Goal: Information Seeking & Learning: Check status

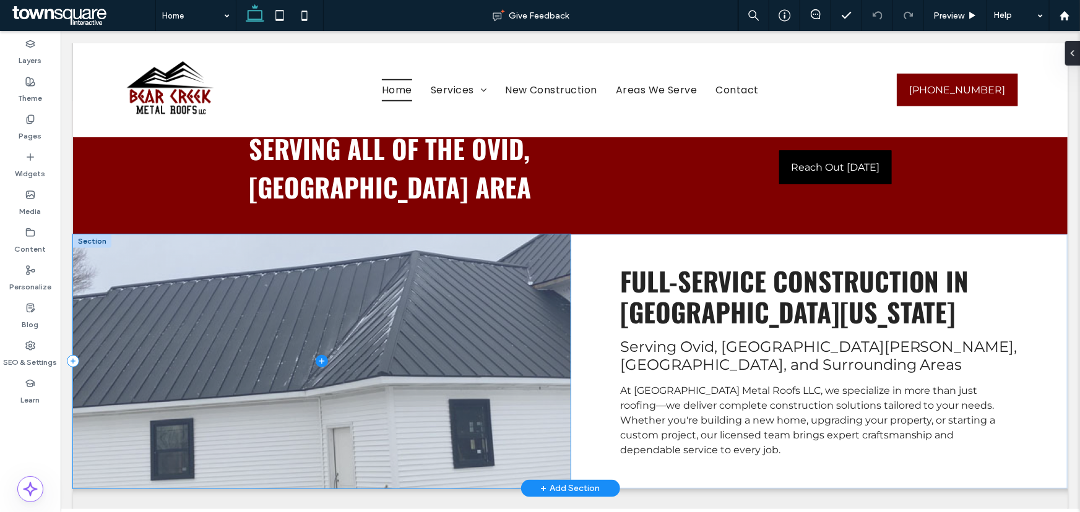
click at [320, 355] on icon at bounding box center [321, 361] width 12 height 12
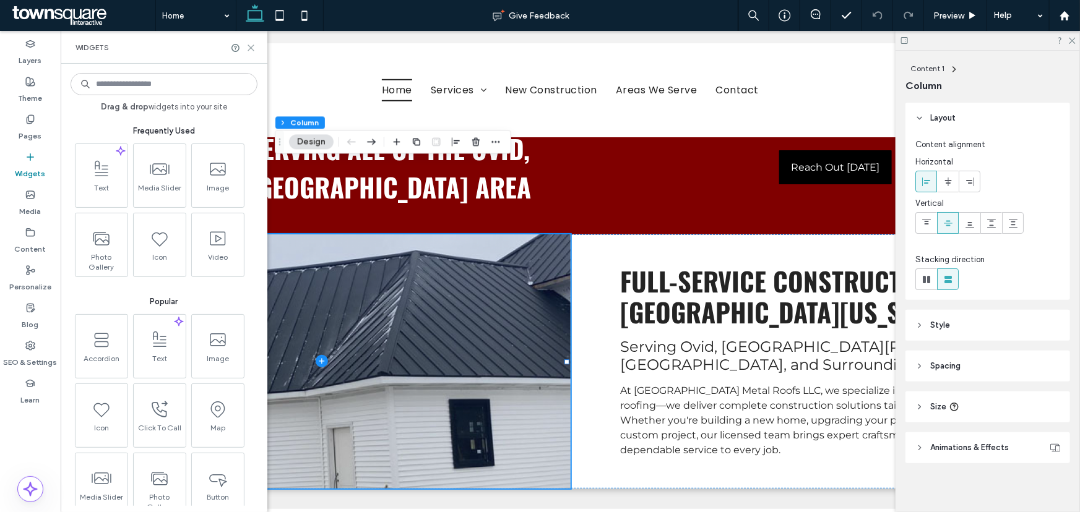
click at [254, 46] on icon at bounding box center [250, 47] width 9 height 9
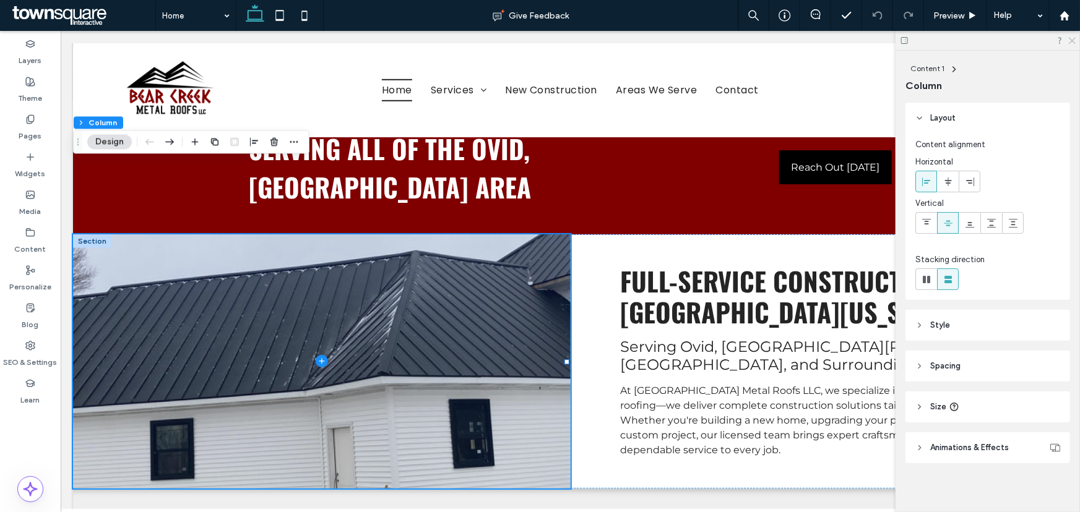
click at [1071, 38] on icon at bounding box center [1072, 40] width 8 height 8
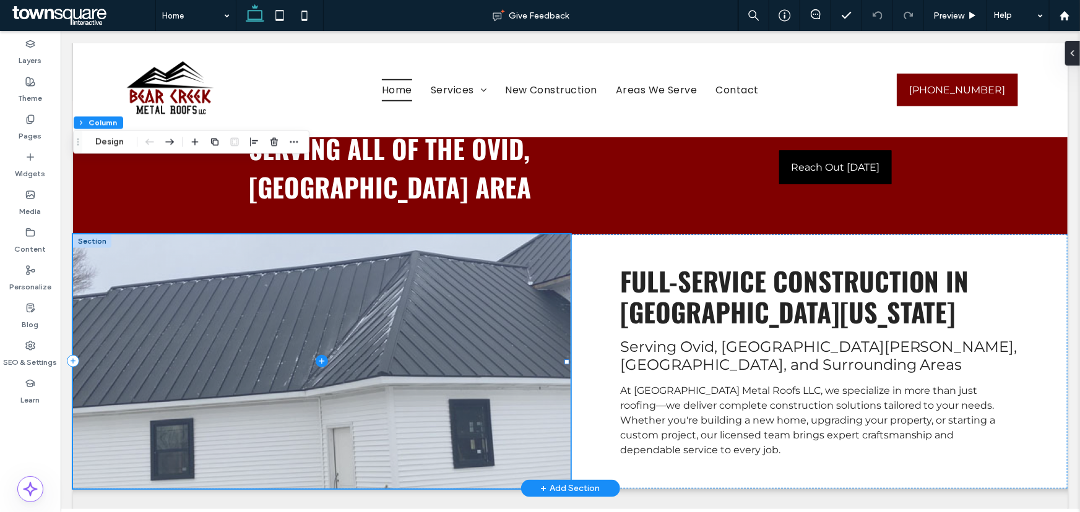
click at [410, 253] on span at bounding box center [321, 361] width 498 height 254
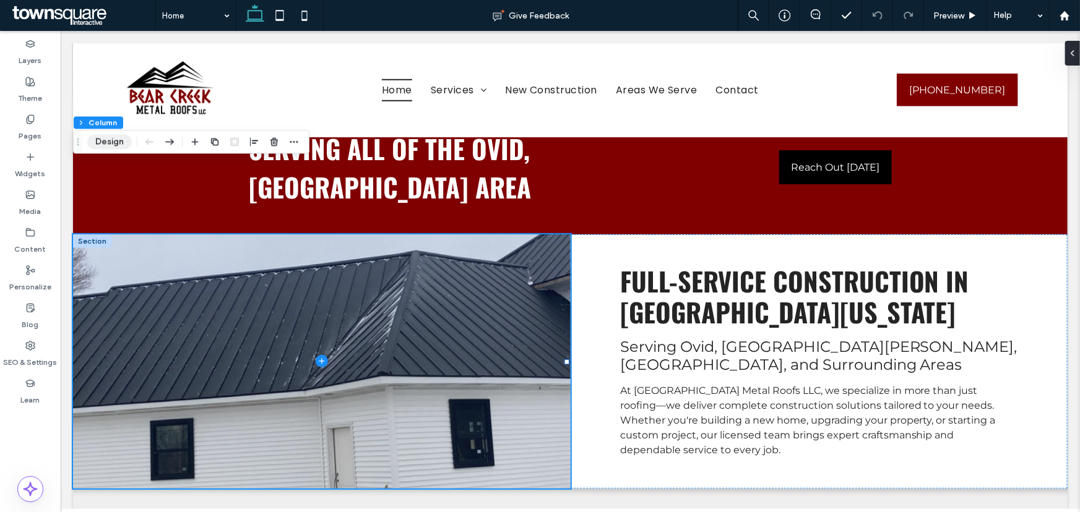
click at [124, 148] on button "Design" at bounding box center [109, 141] width 45 height 15
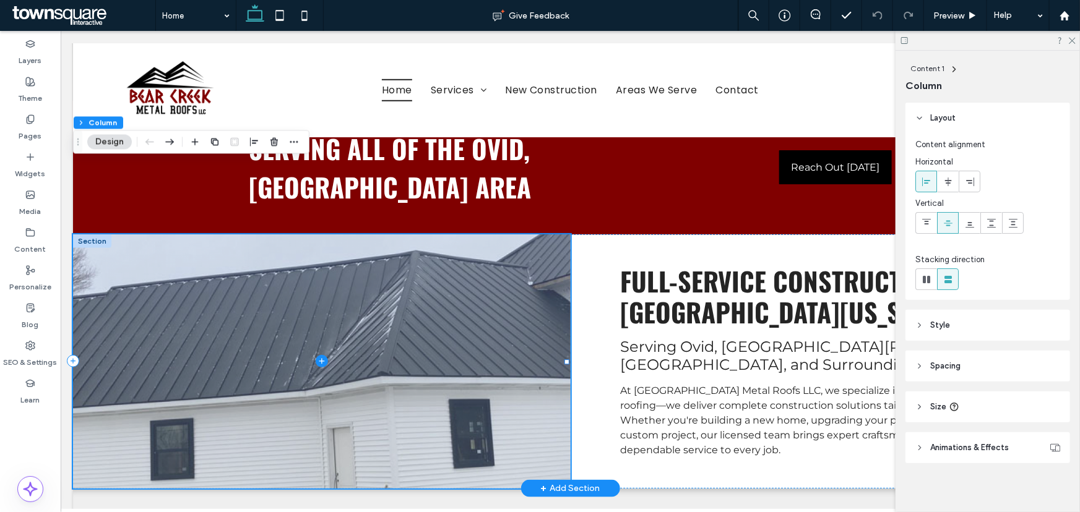
click at [522, 278] on span at bounding box center [321, 361] width 498 height 254
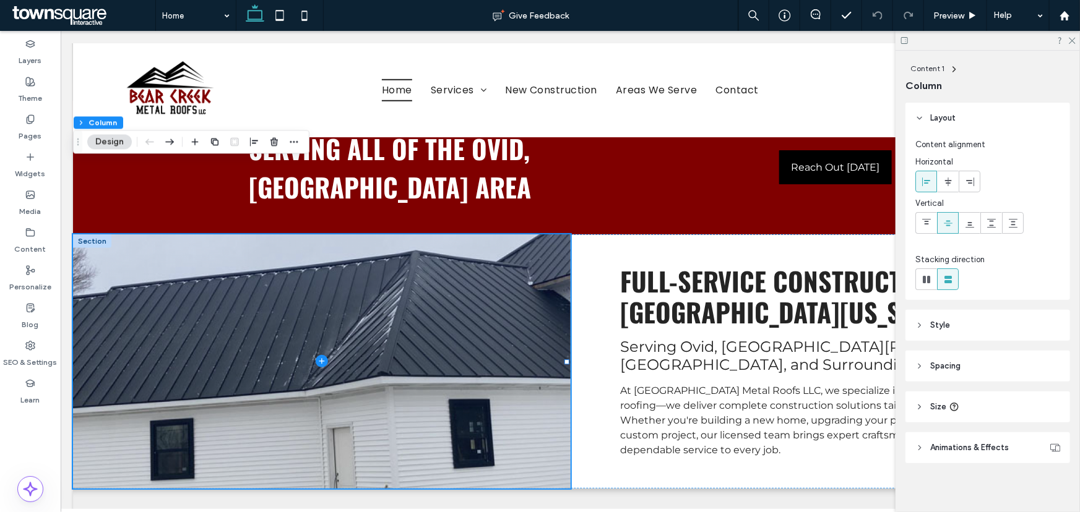
click at [923, 327] on icon at bounding box center [919, 325] width 9 height 9
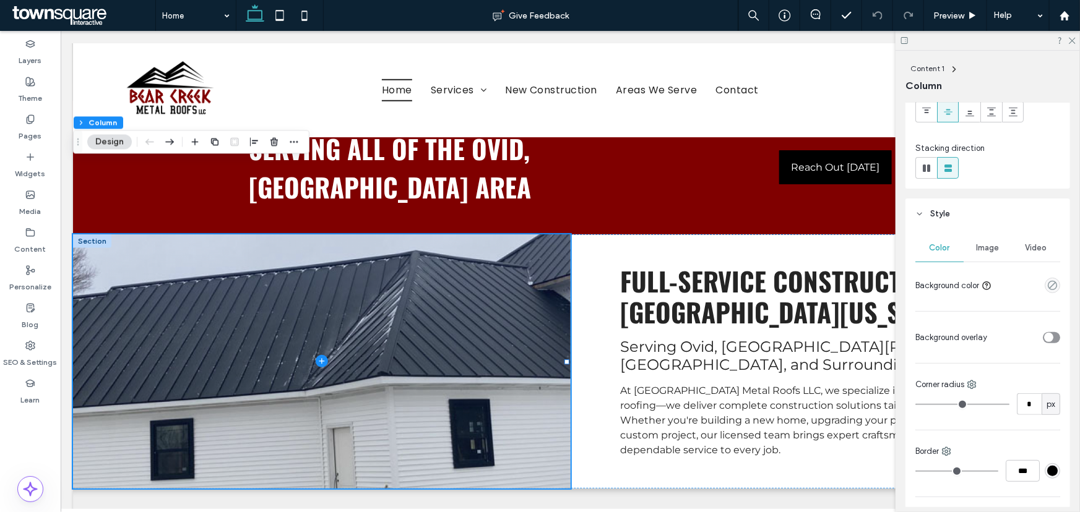
scroll to position [112, 0]
click at [994, 249] on span "Image" at bounding box center [988, 248] width 23 height 10
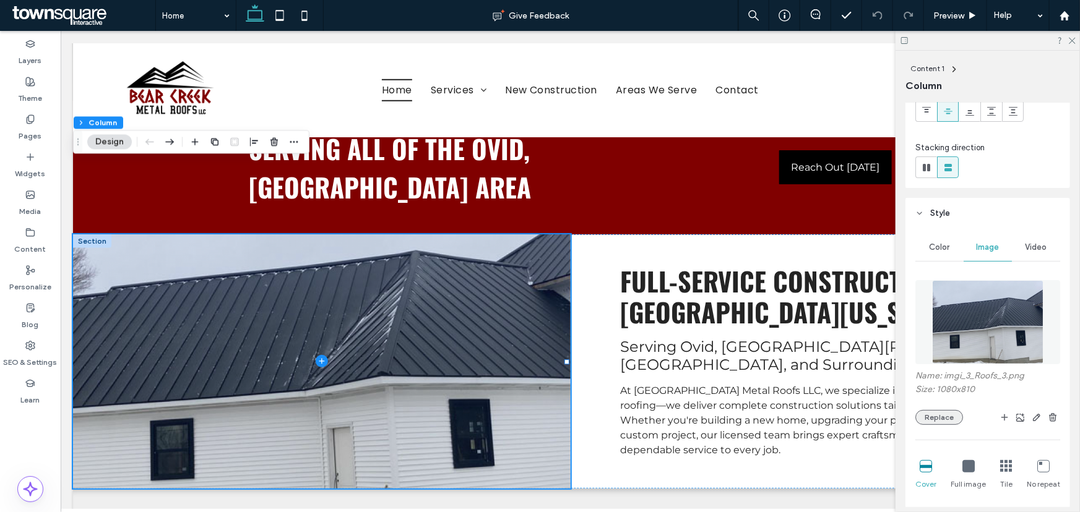
click at [947, 420] on button "Replace" at bounding box center [939, 417] width 48 height 15
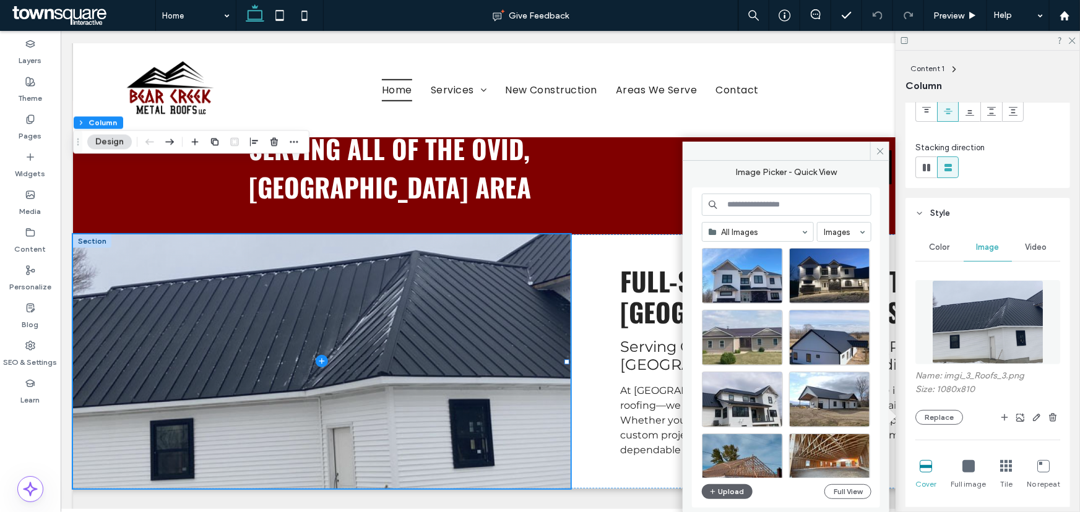
scroll to position [3299, 0]
click at [758, 272] on div "Select" at bounding box center [742, 276] width 81 height 56
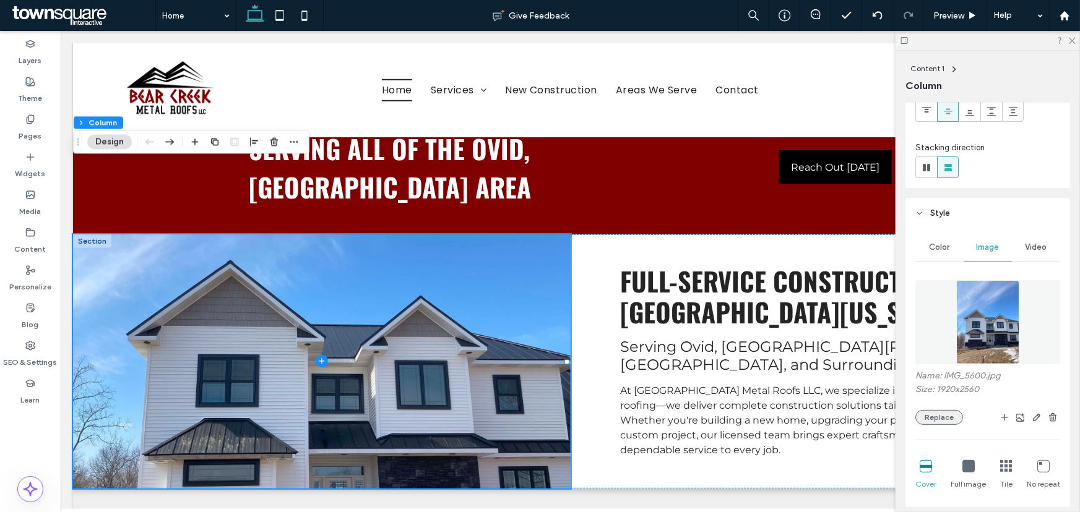
click at [934, 417] on button "Replace" at bounding box center [939, 417] width 48 height 15
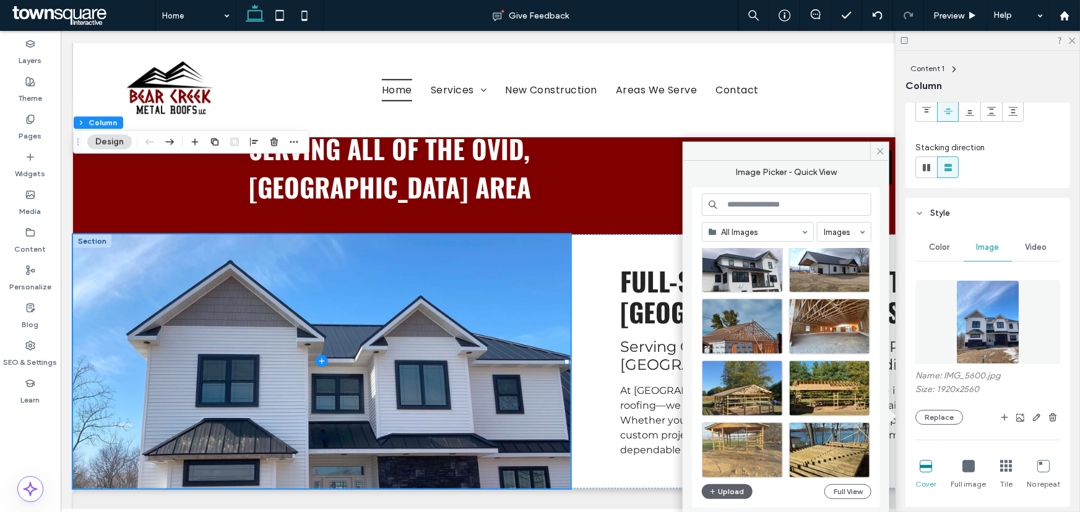
scroll to position [3333, 0]
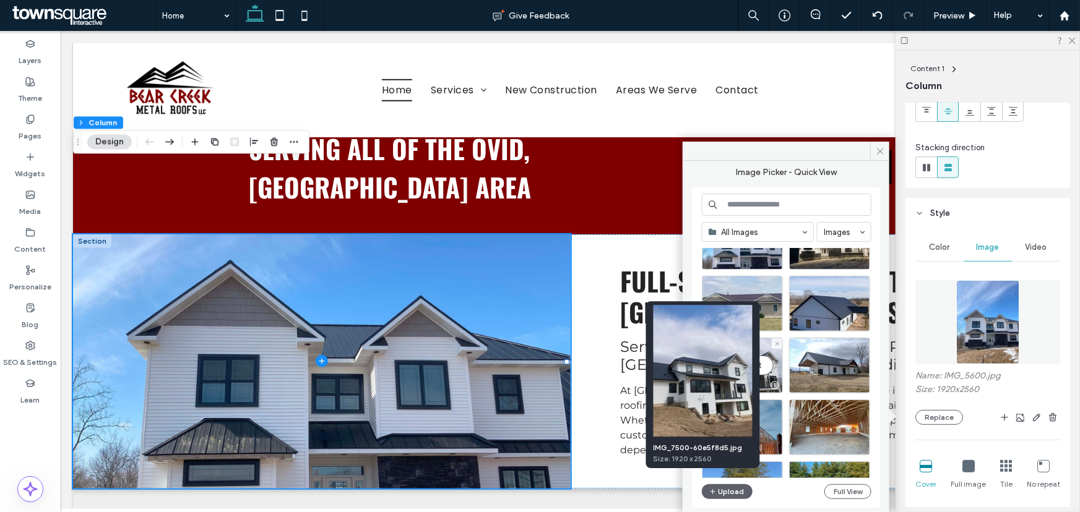
click at [727, 385] on img at bounding box center [703, 371] width 99 height 132
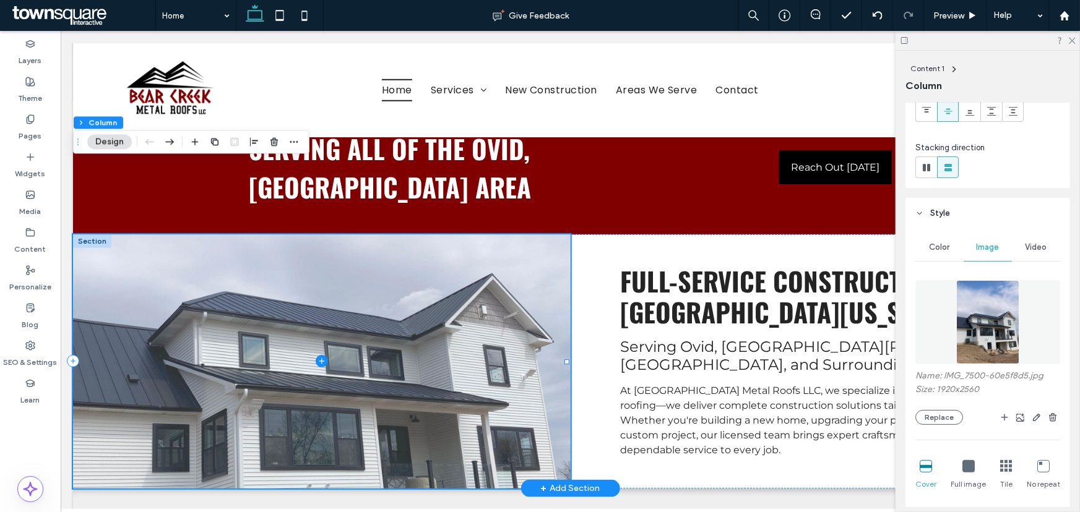
drag, startPoint x: 433, startPoint y: 322, endPoint x: 433, endPoint y: 315, distance: 6.8
click at [433, 315] on span at bounding box center [321, 361] width 498 height 254
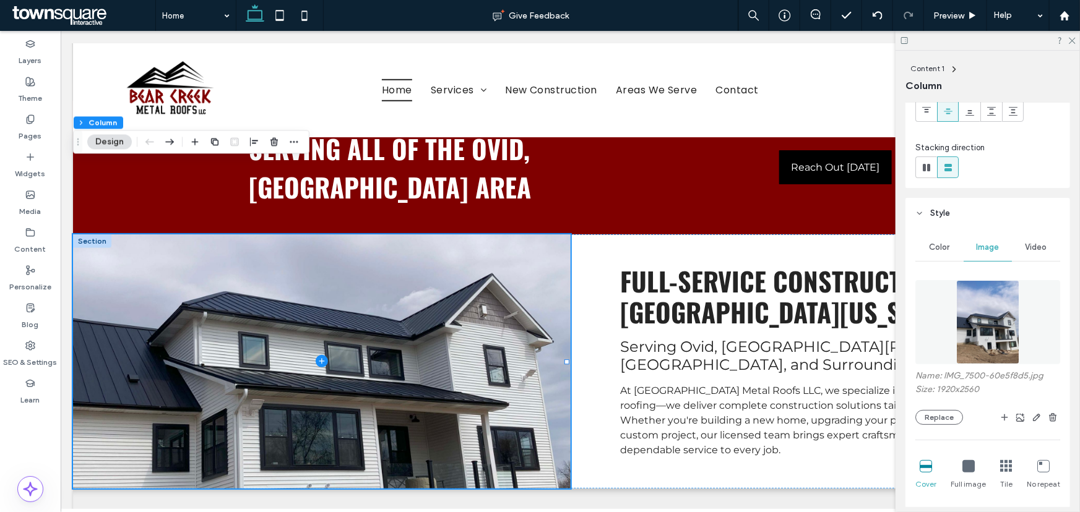
click at [965, 468] on icon at bounding box center [968, 466] width 12 height 12
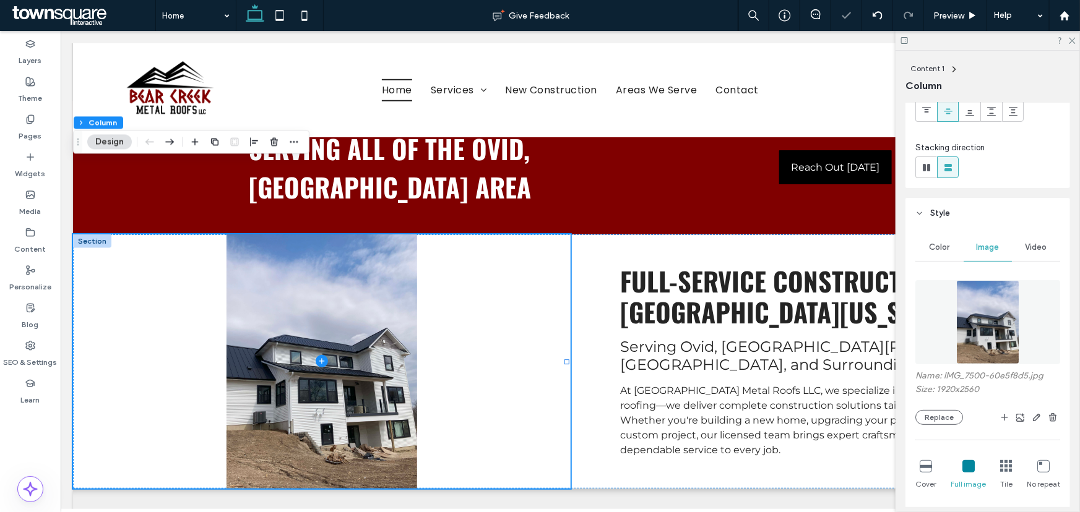
click at [1008, 467] on icon at bounding box center [1006, 466] width 12 height 12
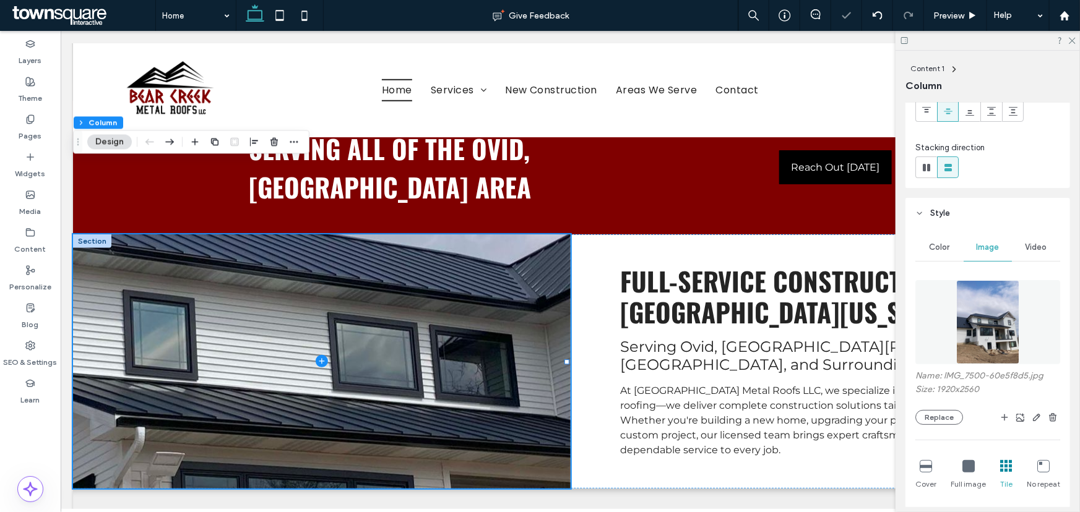
click at [1038, 472] on div at bounding box center [1043, 467] width 12 height 14
click at [928, 468] on icon at bounding box center [926, 466] width 12 height 12
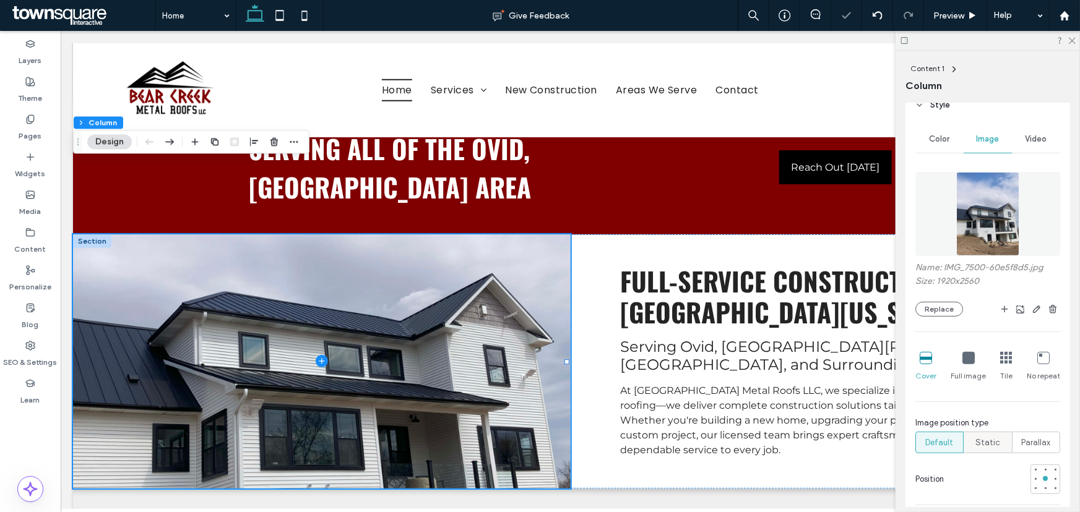
scroll to position [225, 0]
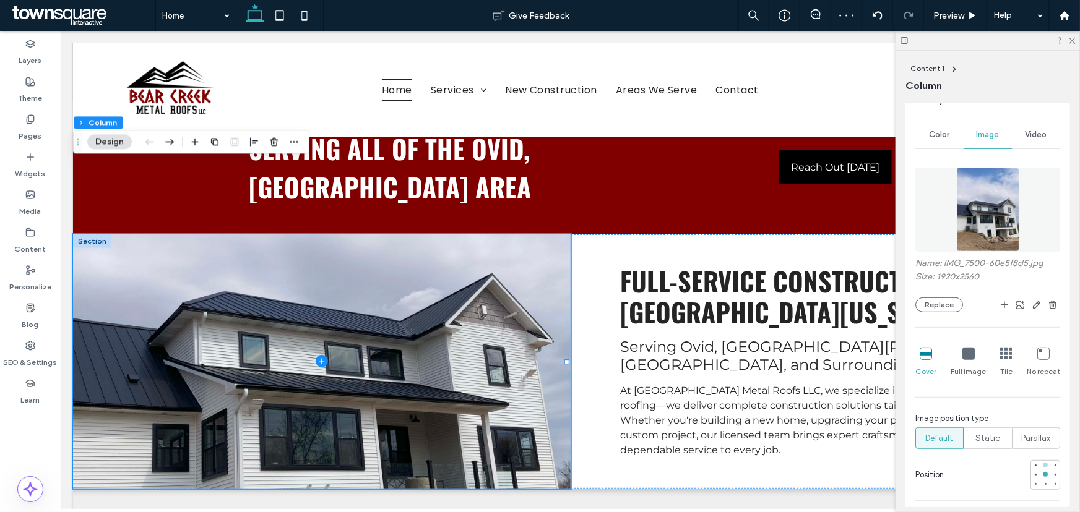
click at [1043, 464] on div at bounding box center [1045, 465] width 5 height 5
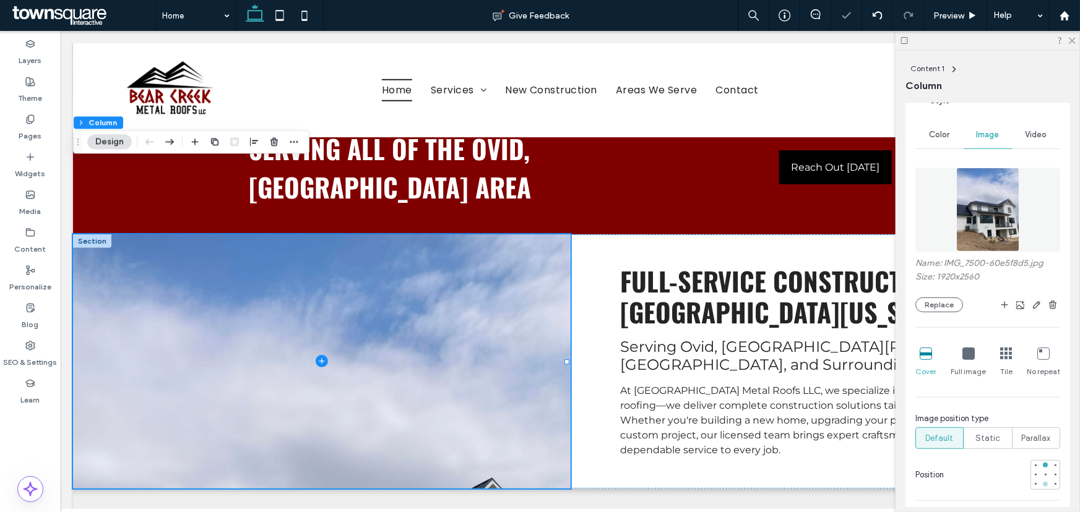
click at [1042, 486] on div at bounding box center [1045, 484] width 9 height 9
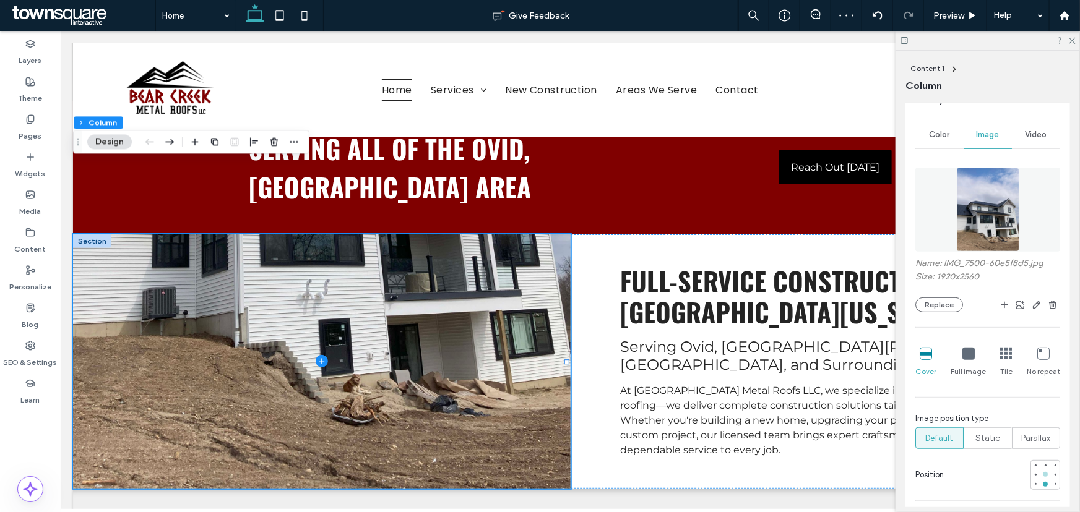
click at [1043, 475] on div at bounding box center [1045, 474] width 5 height 5
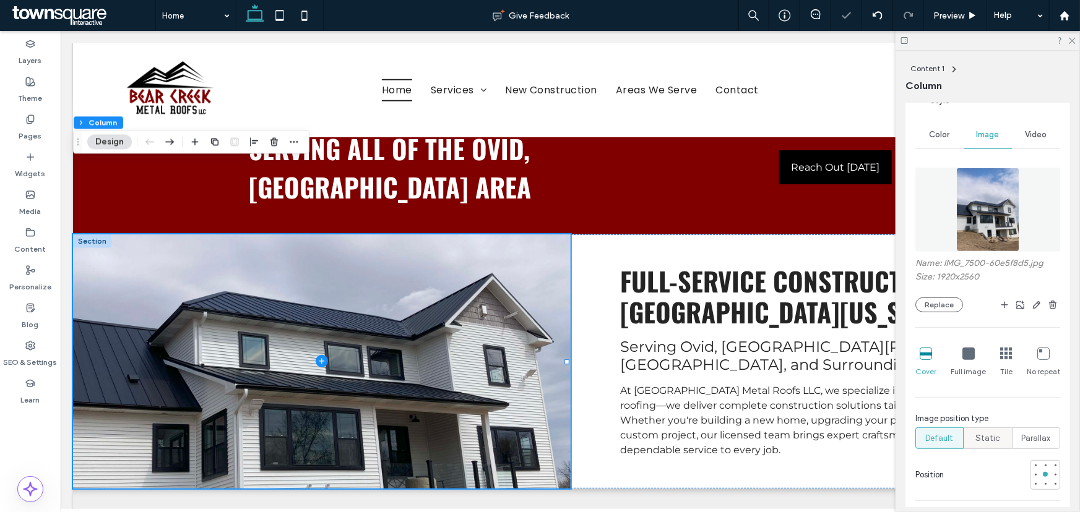
click at [977, 431] on div "Static" at bounding box center [988, 438] width 32 height 20
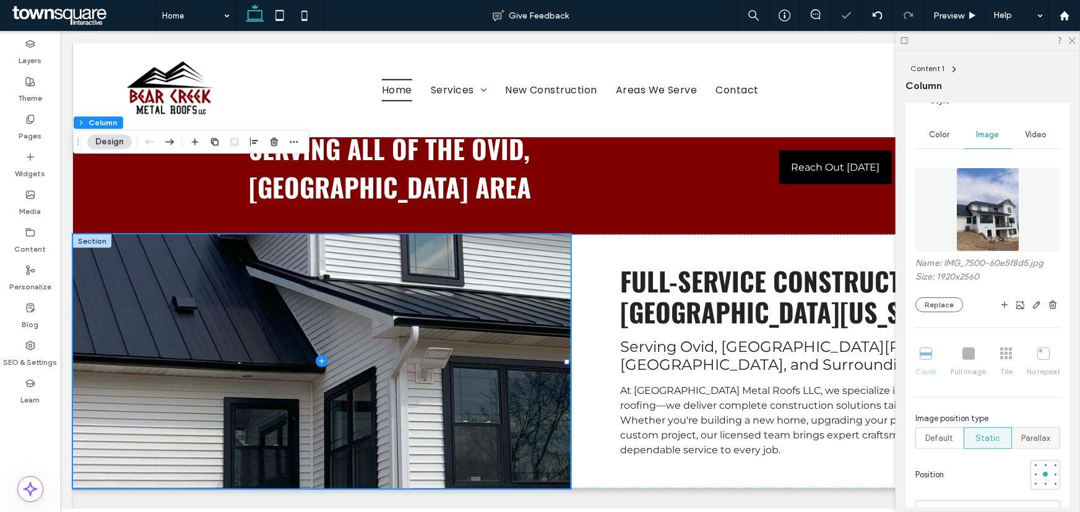
click at [1027, 433] on span "Parallax" at bounding box center [1036, 439] width 29 height 12
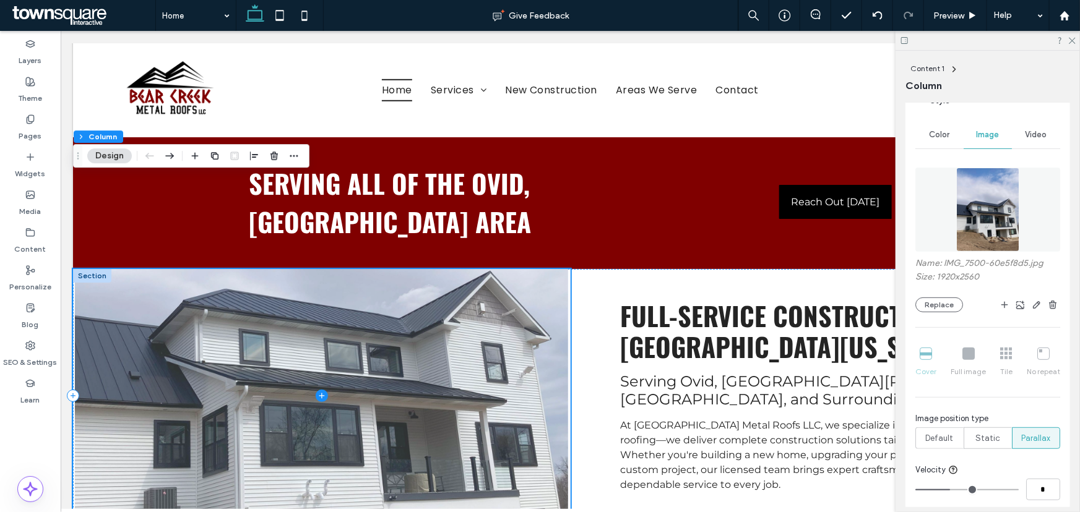
scroll to position [394, 0]
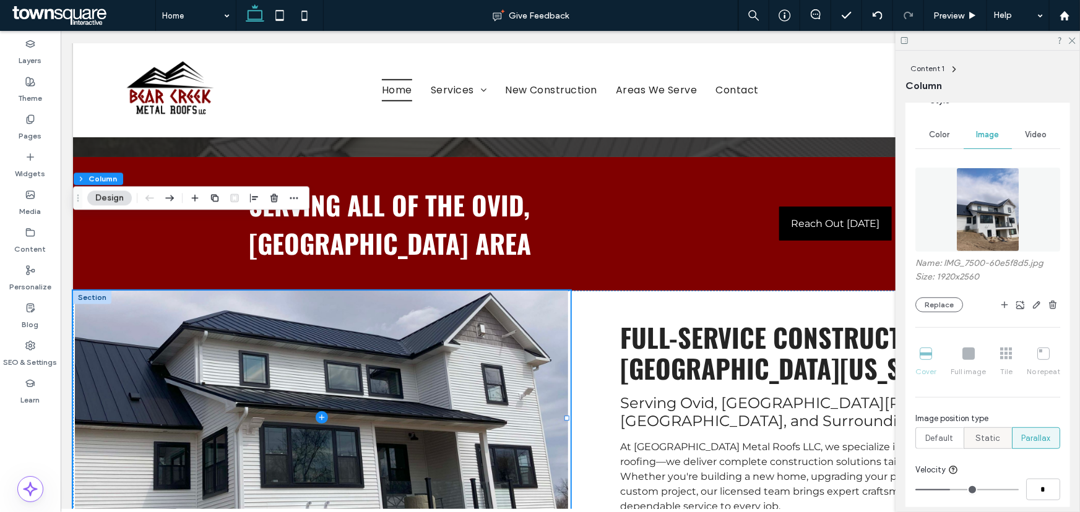
click at [983, 439] on span "Static" at bounding box center [987, 439] width 25 height 12
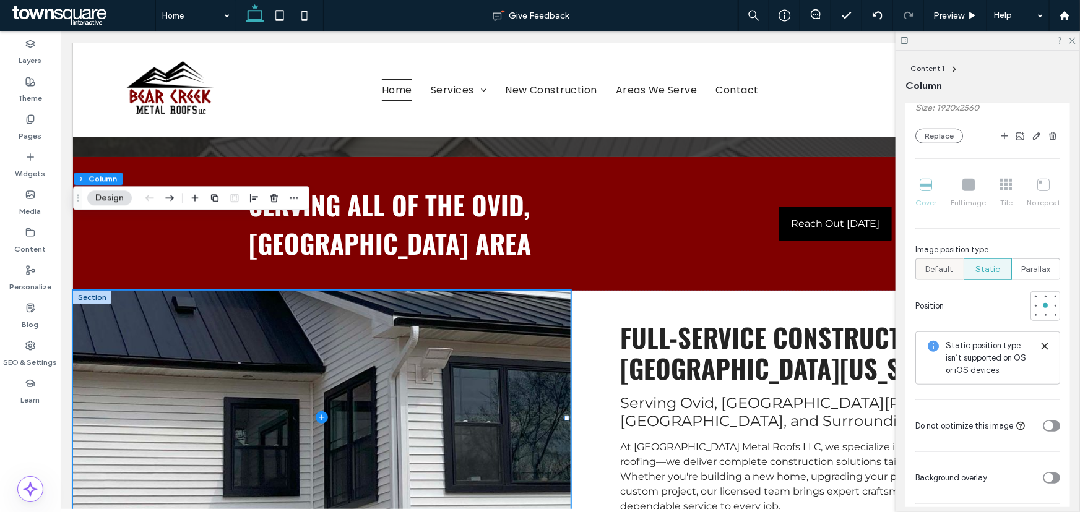
click at [941, 270] on span "Default" at bounding box center [940, 270] width 28 height 12
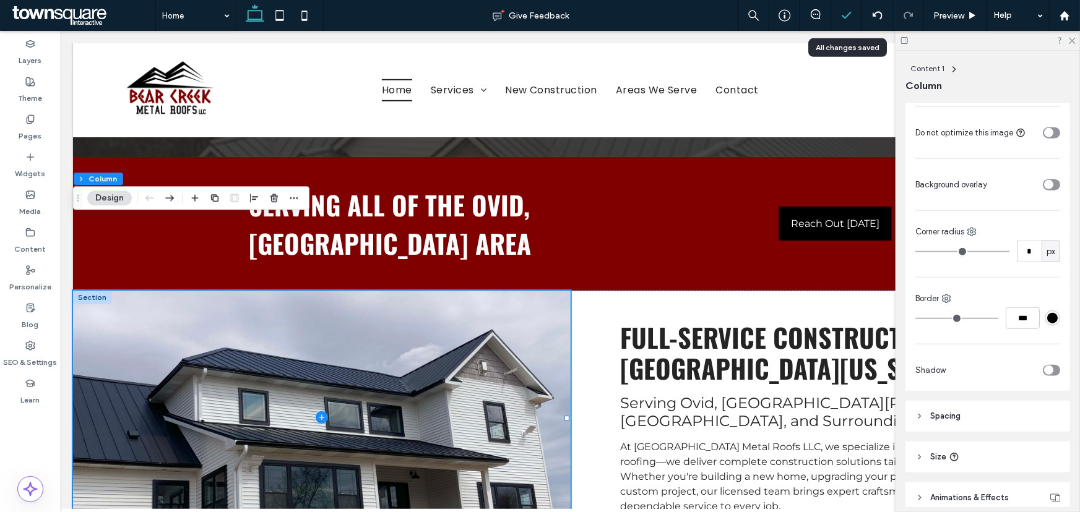
click at [849, 17] on icon at bounding box center [846, 15] width 12 height 12
click at [846, 15] on icon at bounding box center [846, 15] width 12 height 12
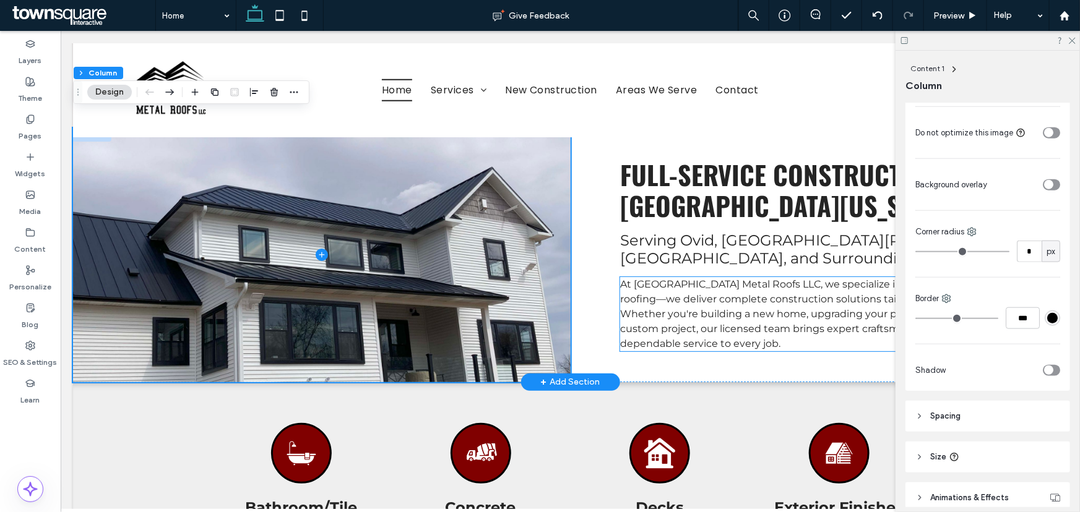
scroll to position [563, 0]
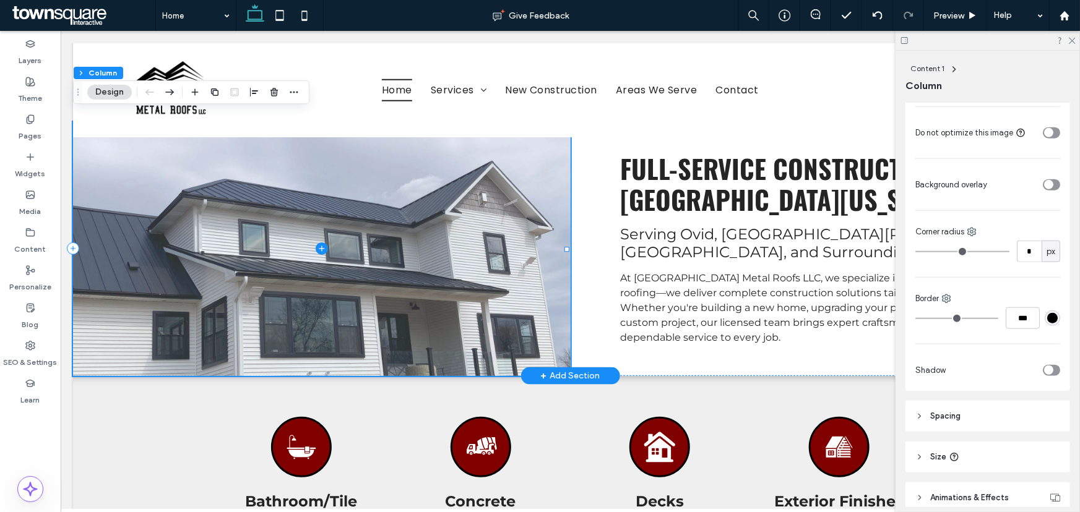
click at [446, 215] on span at bounding box center [321, 248] width 498 height 254
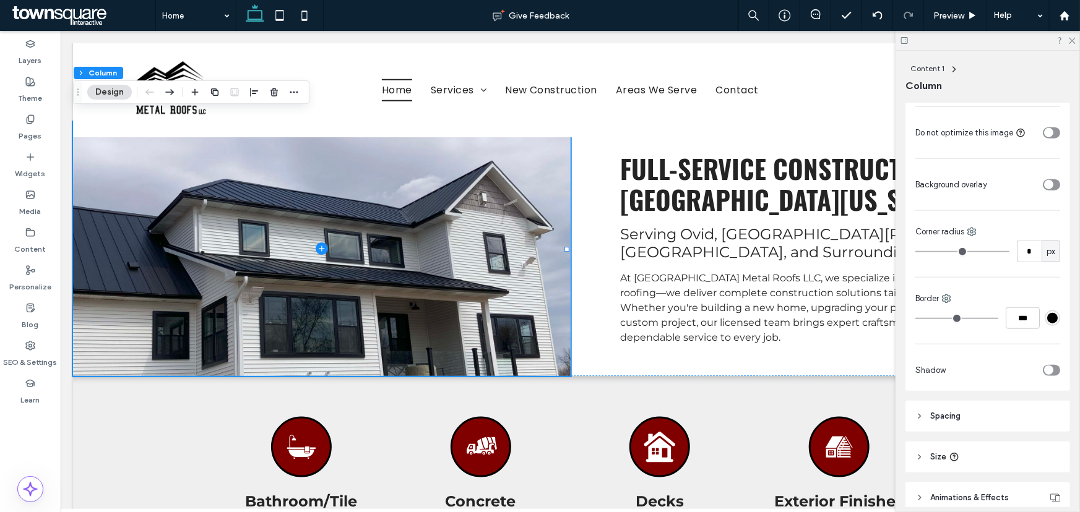
click at [111, 92] on button "Design" at bounding box center [109, 92] width 45 height 15
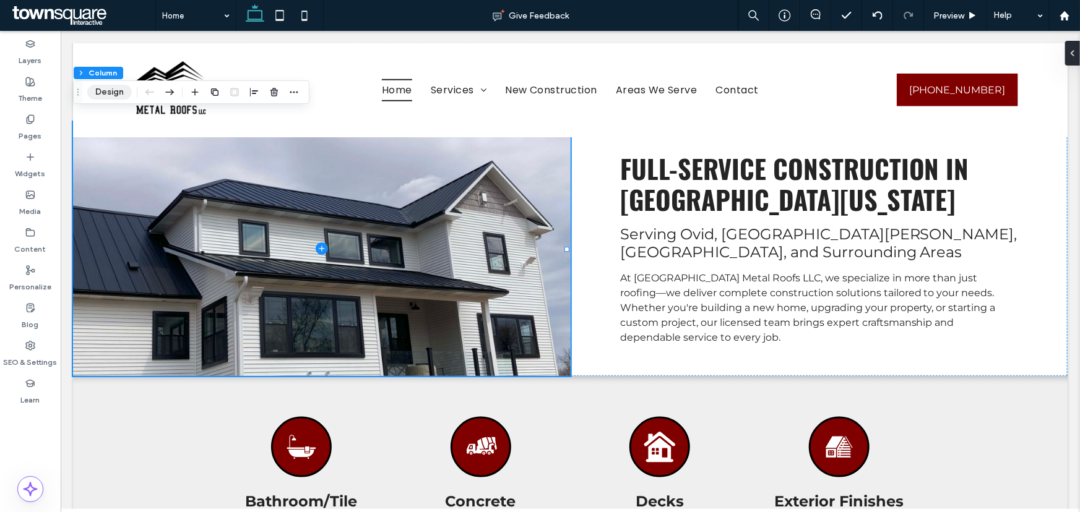
click at [114, 92] on button "Design" at bounding box center [109, 92] width 45 height 15
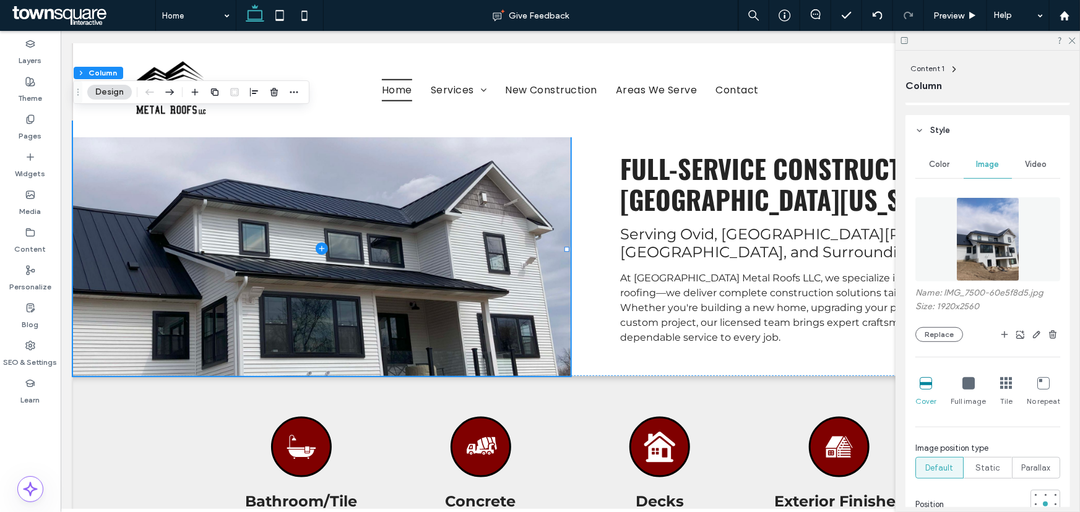
scroll to position [167, 0]
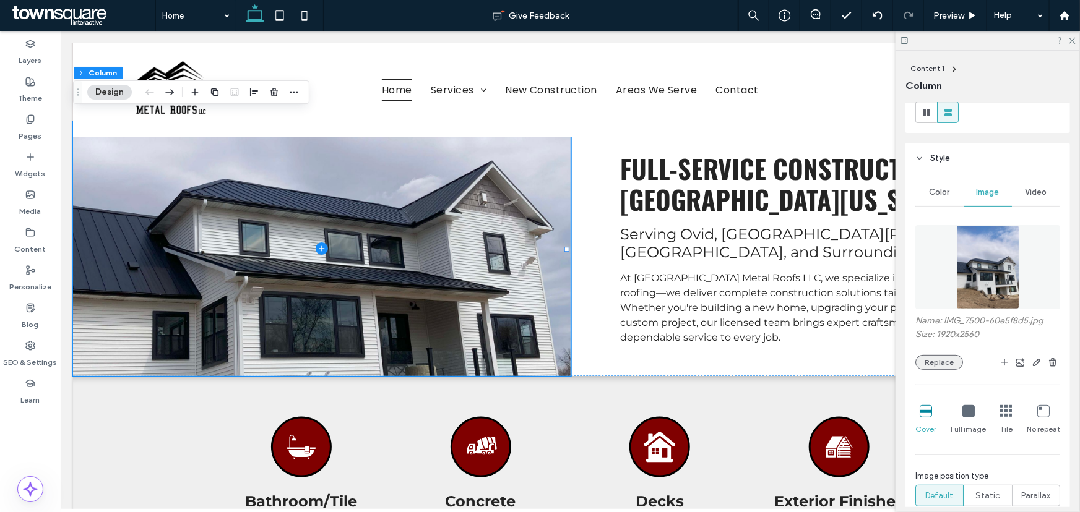
click at [945, 362] on button "Replace" at bounding box center [939, 362] width 48 height 15
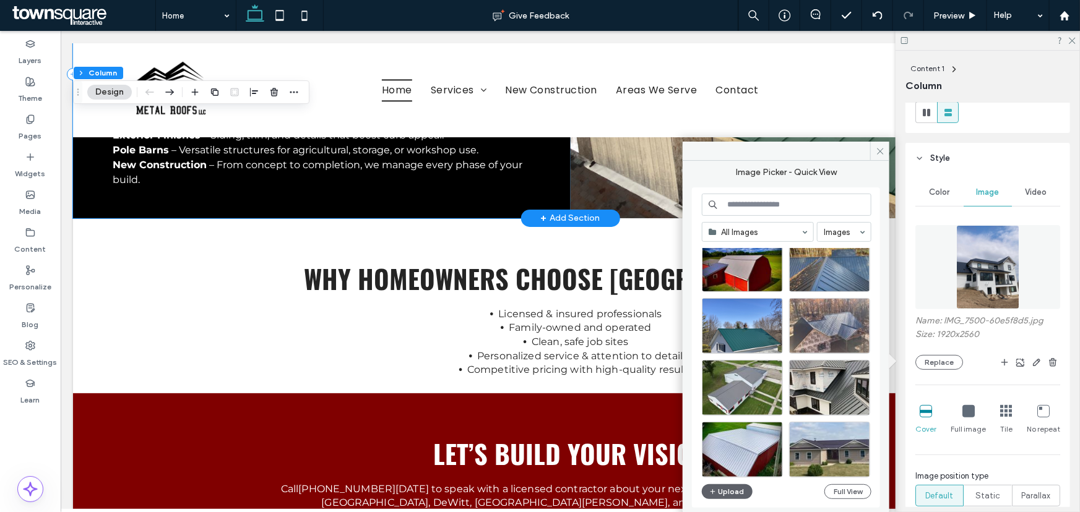
scroll to position [1350, 0]
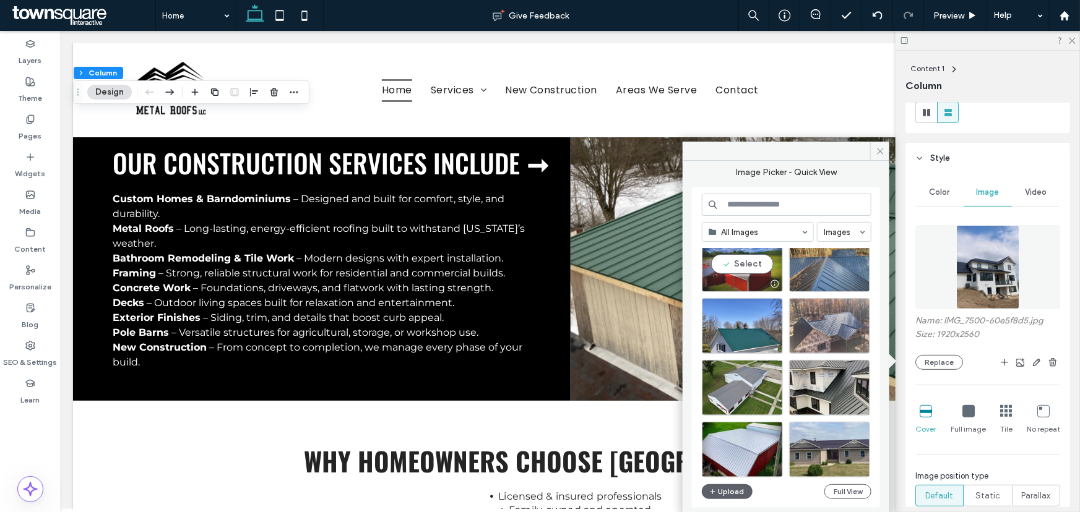
click at [746, 266] on div "Select" at bounding box center [742, 264] width 81 height 56
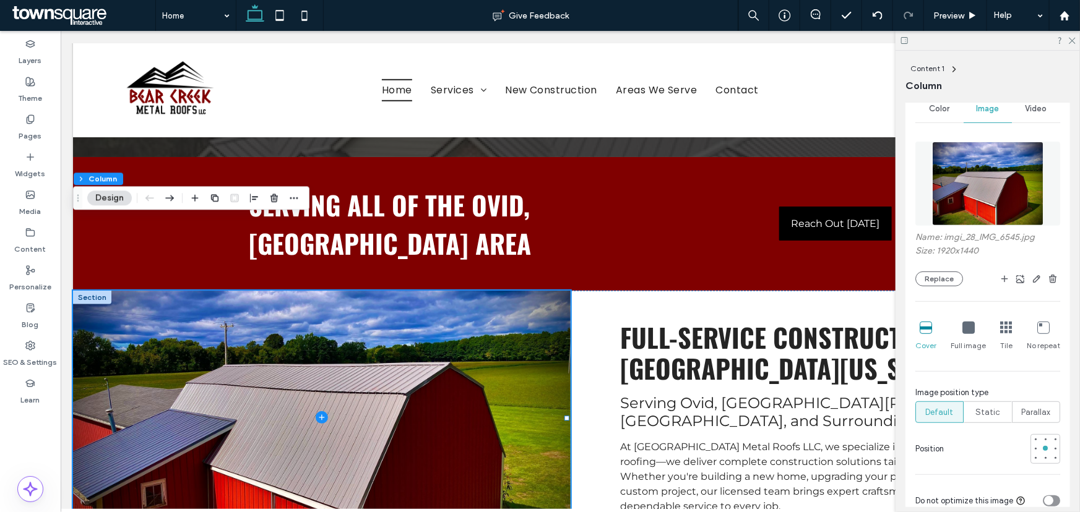
scroll to position [280, 0]
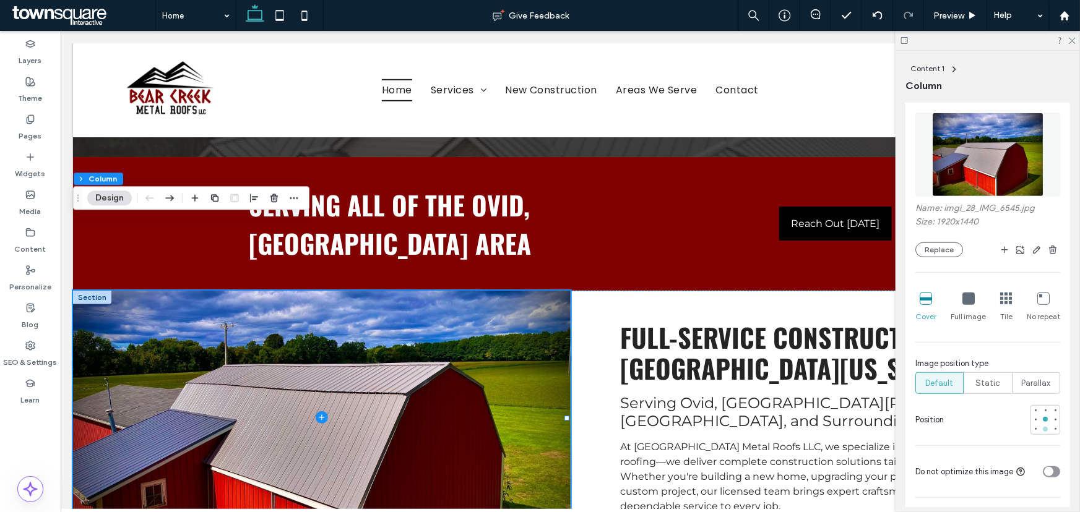
click at [1043, 427] on div at bounding box center [1045, 429] width 5 height 5
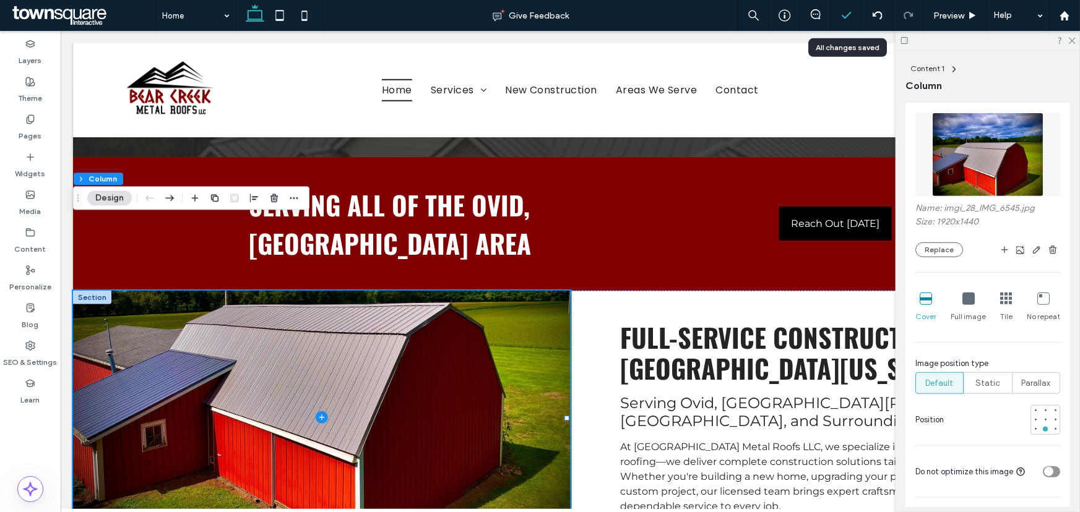
click at [838, 14] on div at bounding box center [846, 15] width 30 height 12
click at [89, 14] on span at bounding box center [82, 15] width 146 height 25
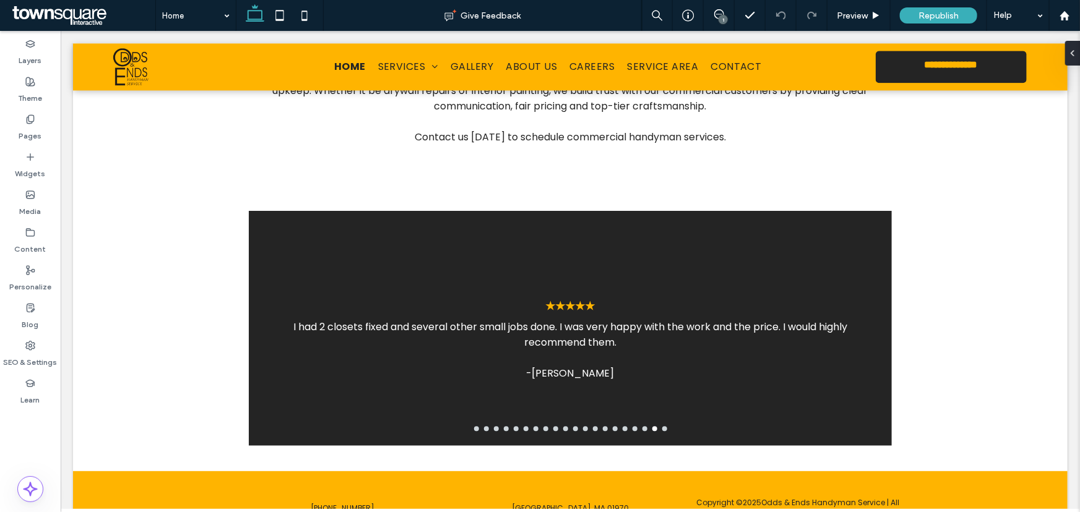
click at [93, 9] on span at bounding box center [82, 15] width 146 height 25
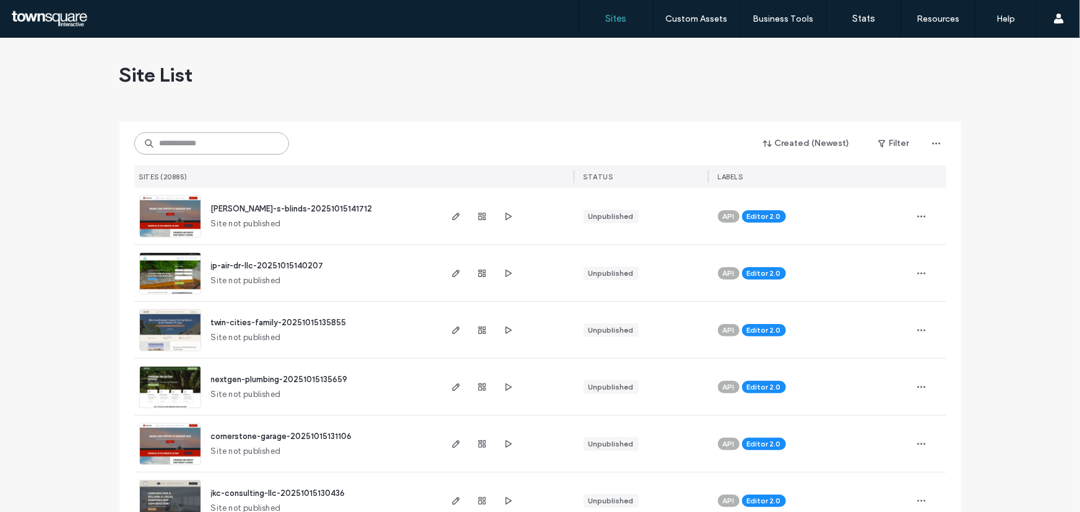
click at [160, 149] on input at bounding box center [211, 143] width 155 height 22
paste input "**********"
type input "**********"
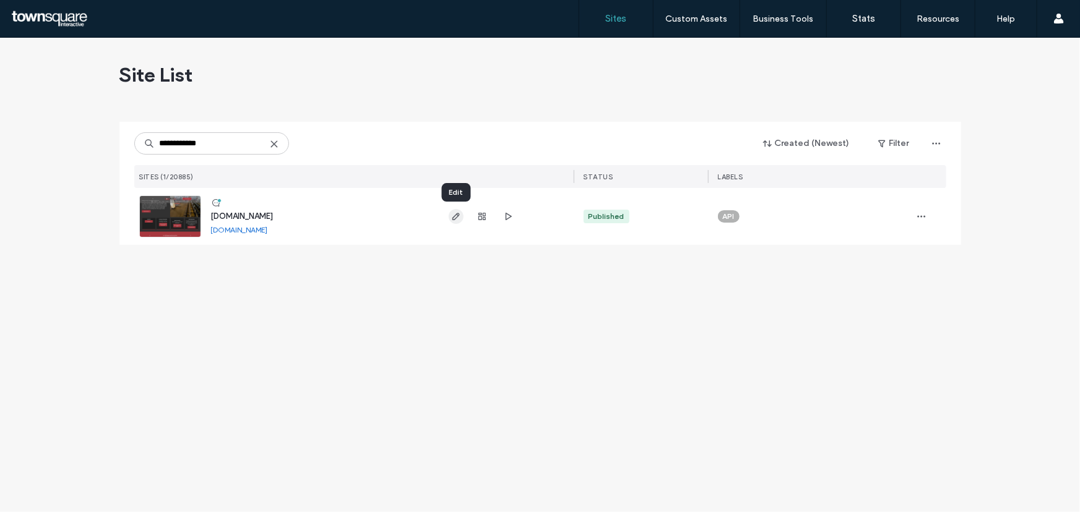
click at [457, 214] on icon "button" at bounding box center [456, 217] width 10 height 10
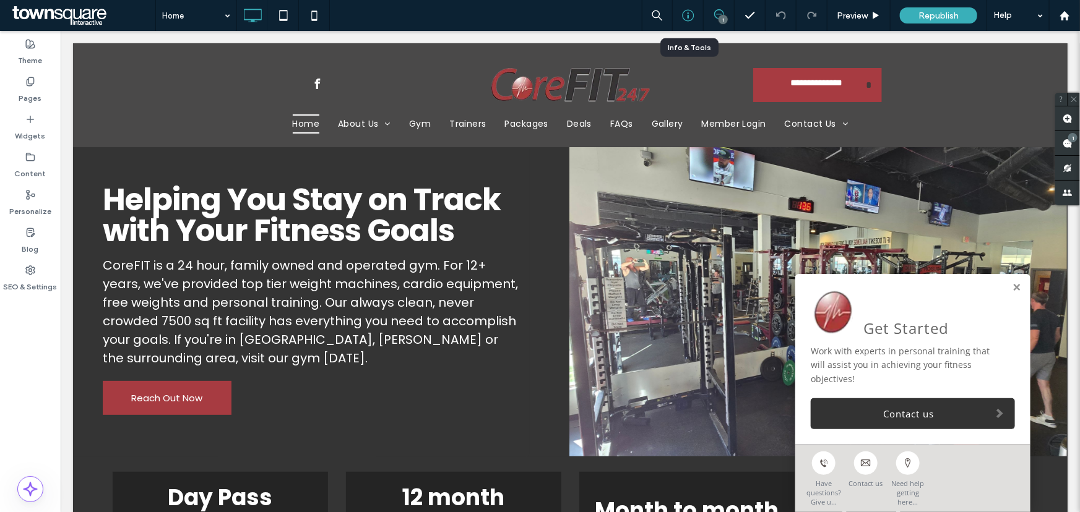
click at [689, 12] on icon at bounding box center [688, 15] width 12 height 12
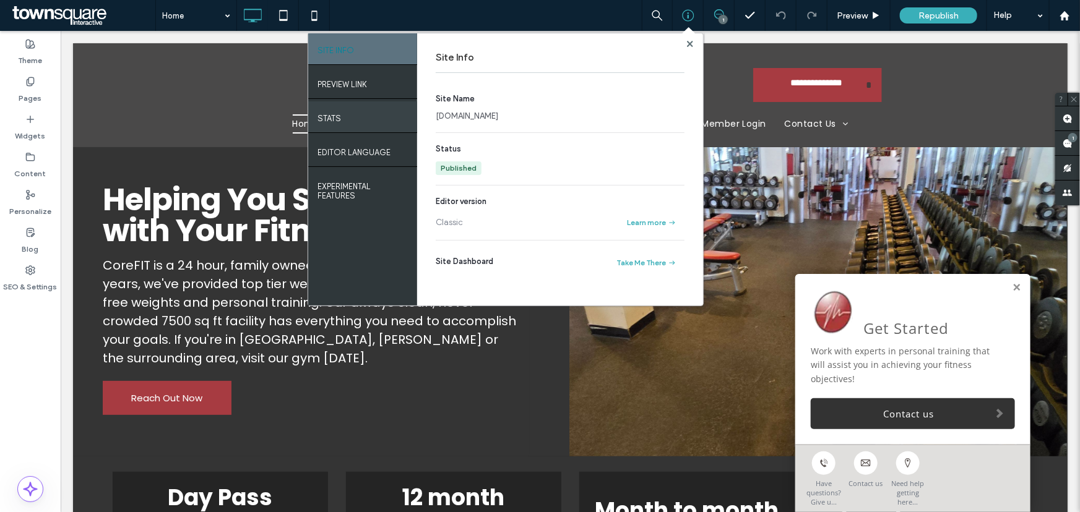
click at [340, 110] on label "STATS" at bounding box center [329, 115] width 24 height 15
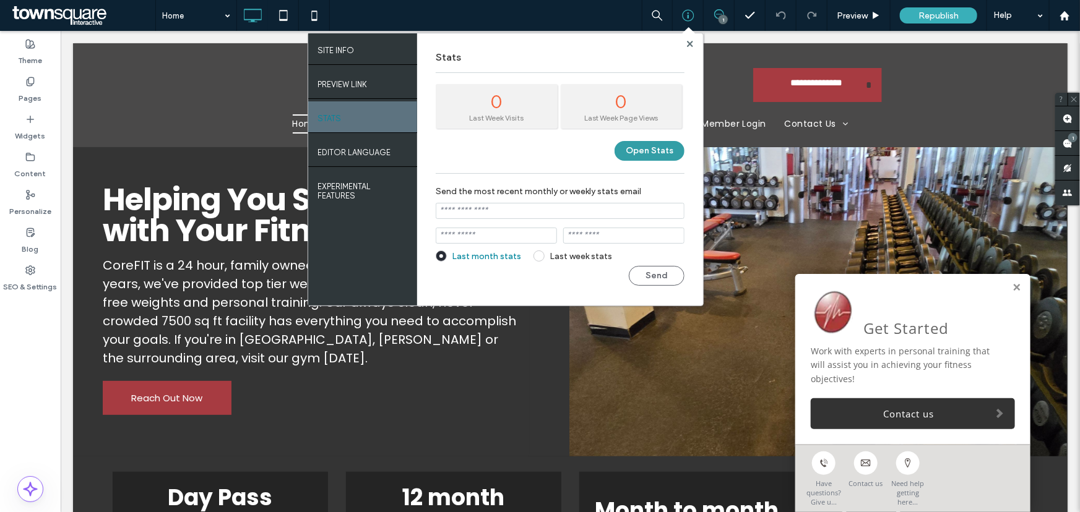
click at [652, 152] on button "Open Stats" at bounding box center [650, 151] width 70 height 20
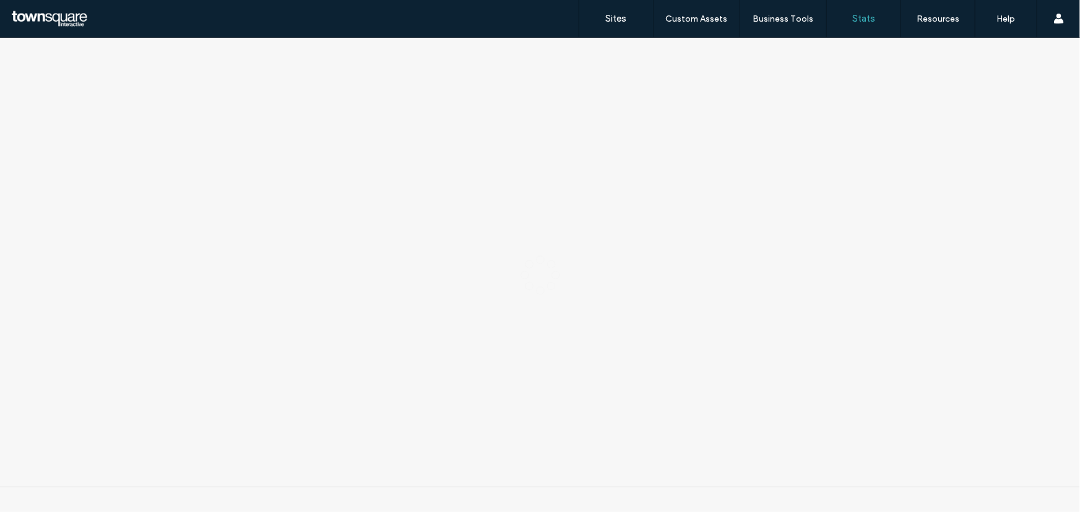
click at [0, 37] on div at bounding box center [0, 37] width 0 height 0
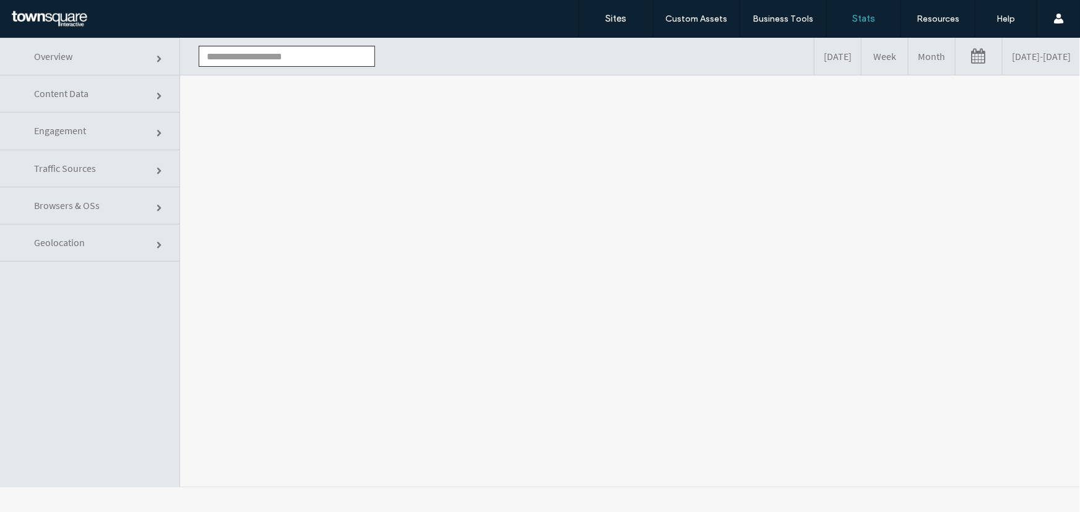
type input "**********"
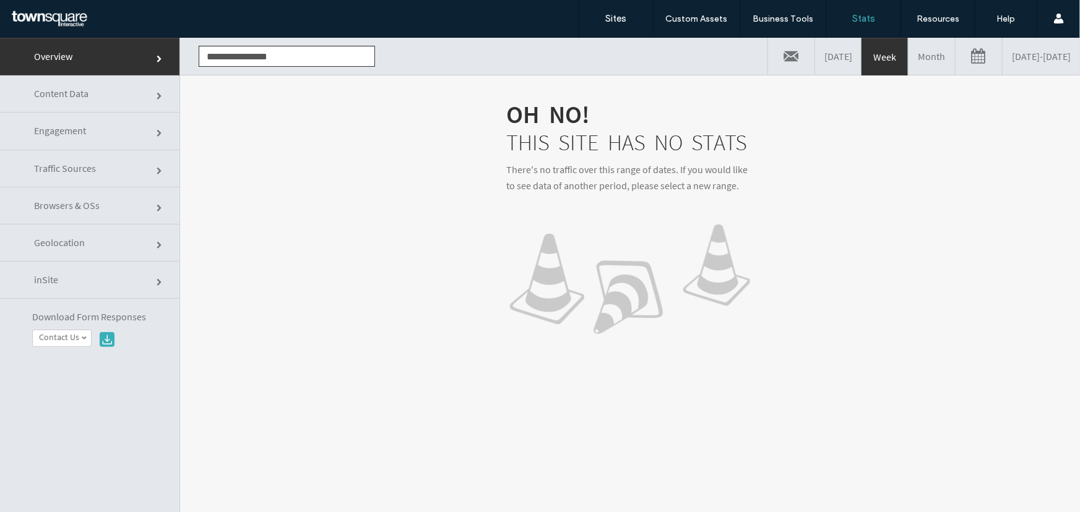
click at [909, 59] on link "Month" at bounding box center [932, 55] width 46 height 37
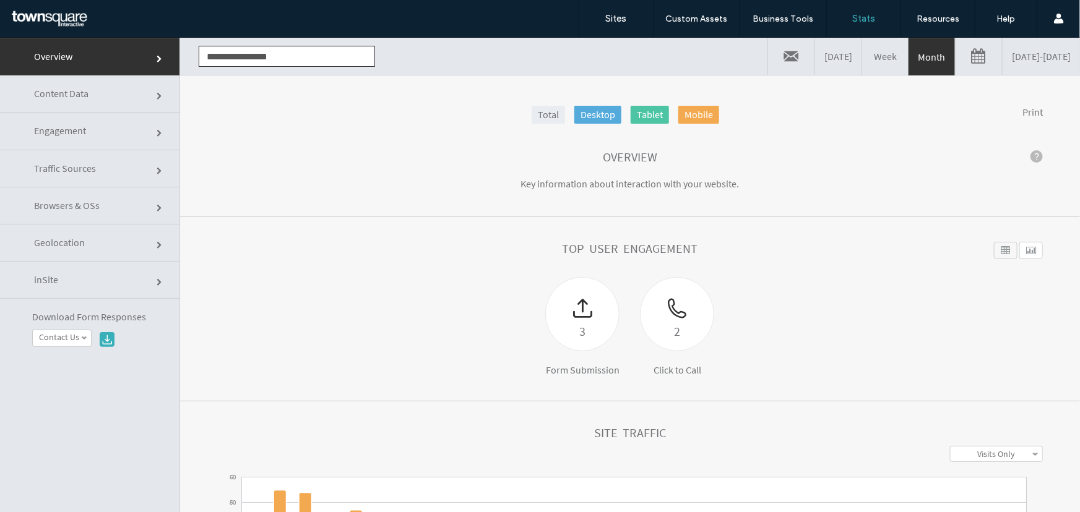
click at [104, 136] on link "Engagement" at bounding box center [89, 130] width 179 height 37
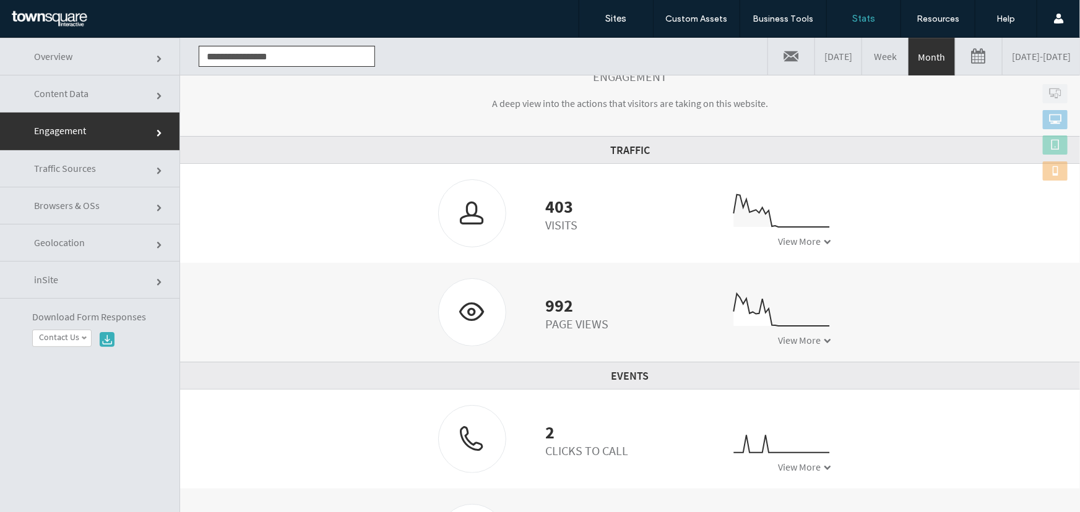
scroll to position [112, 0]
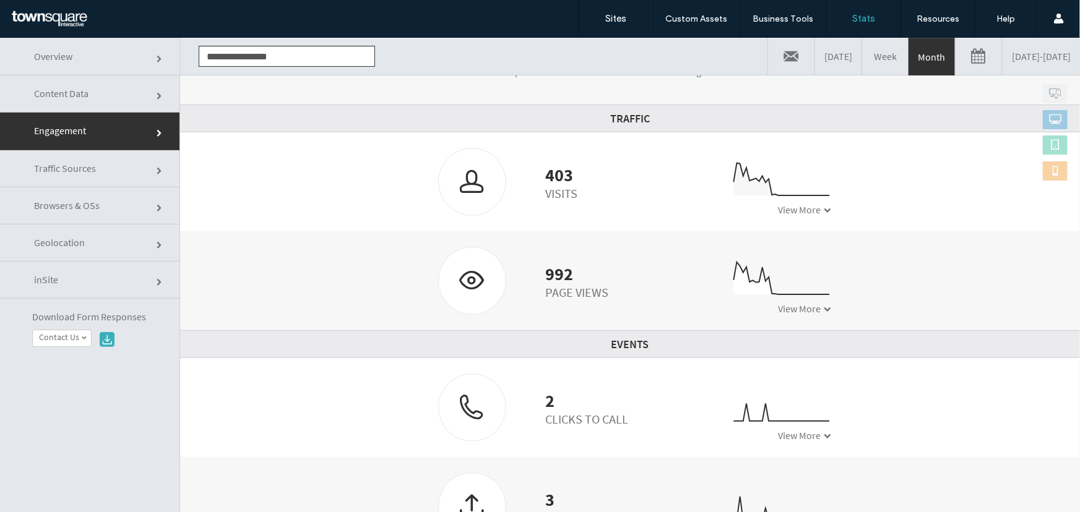
click at [797, 205] on span "View More" at bounding box center [799, 209] width 43 height 12
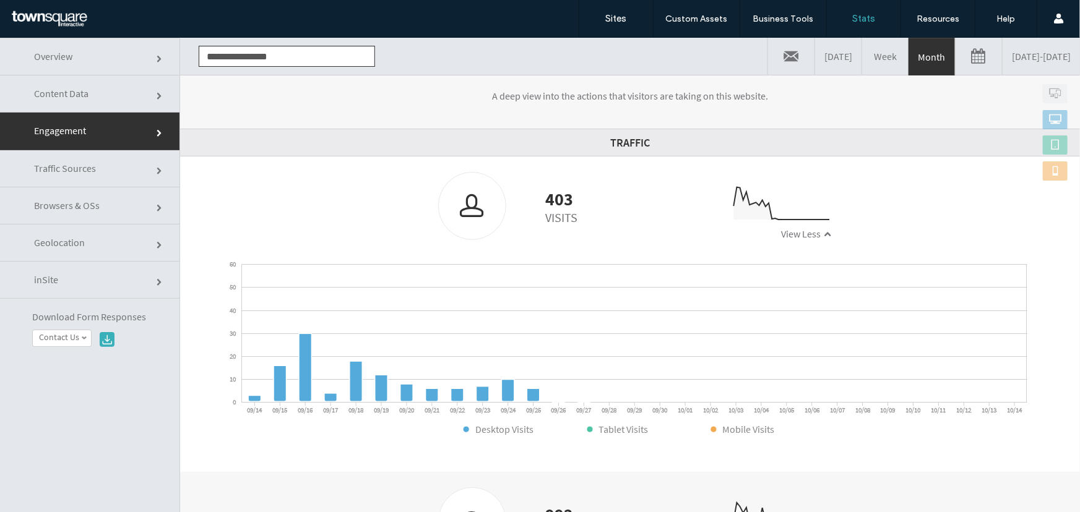
scroll to position [84, 0]
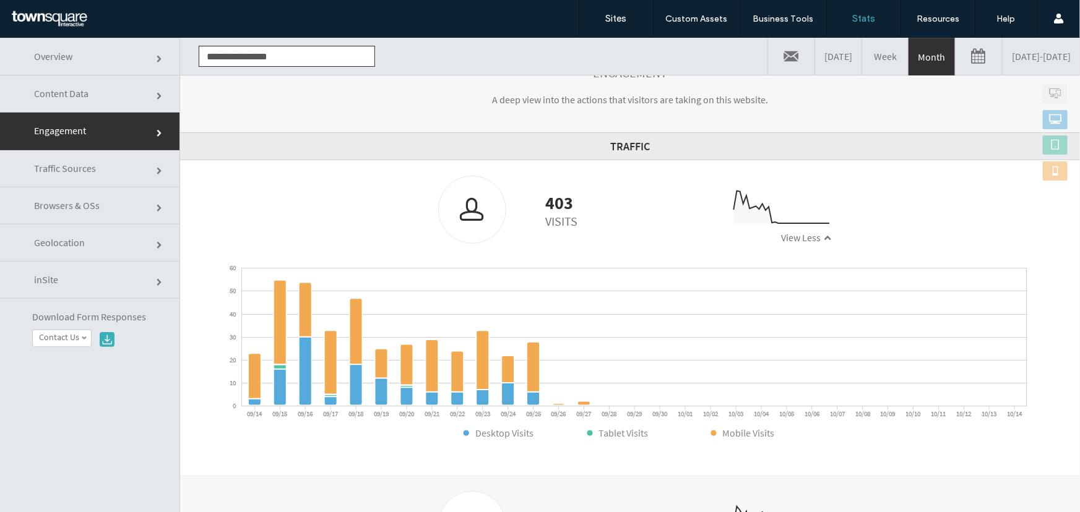
click at [85, 252] on link "Geolocation" at bounding box center [89, 242] width 179 height 37
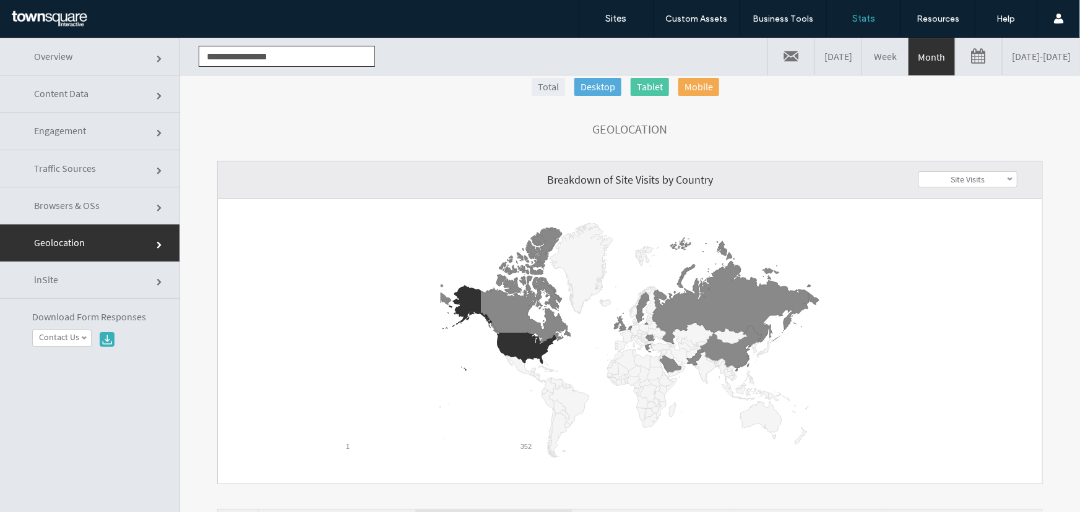
scroll to position [56, 0]
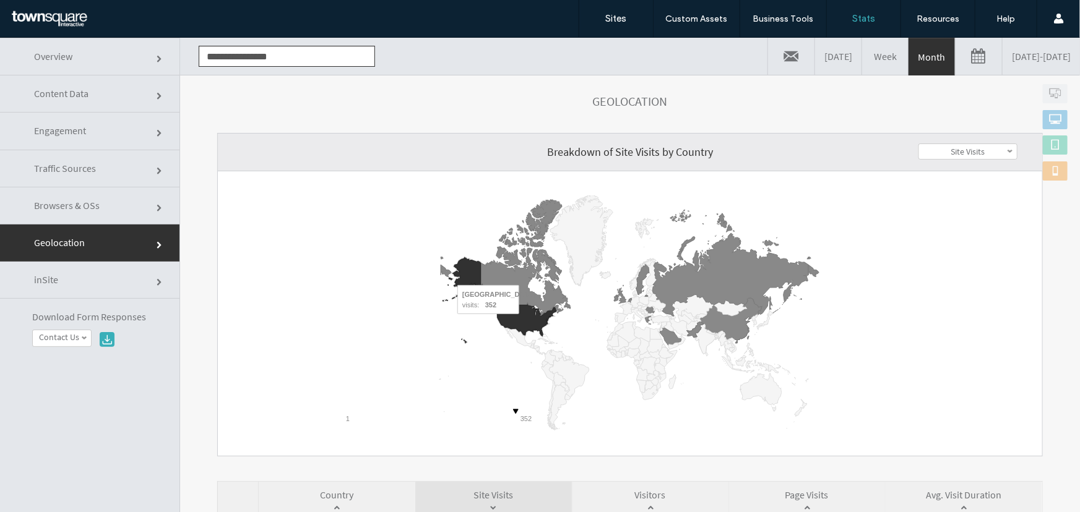
click at [523, 321] on icon "A chart." at bounding box center [526, 320] width 59 height 32
